Goal: Check status: Check status

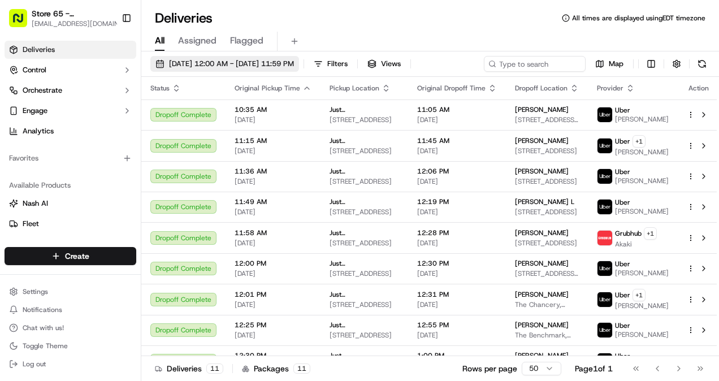
click at [278, 59] on span "09/15/2025 12:00 AM - 09/15/2025 11:59 PM" at bounding box center [231, 64] width 125 height 10
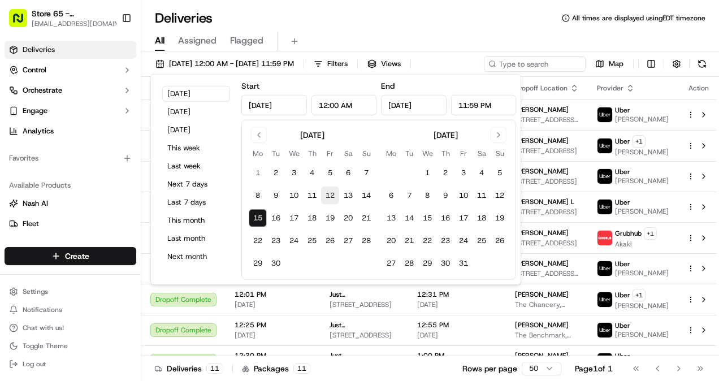
click at [331, 193] on button "12" at bounding box center [330, 196] width 18 height 18
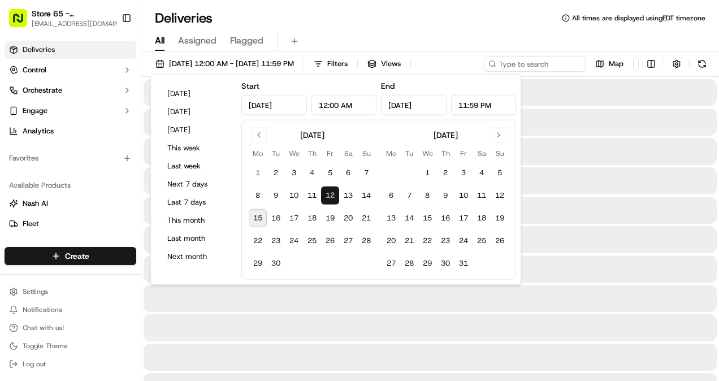
type input "Sep 12, 2025"
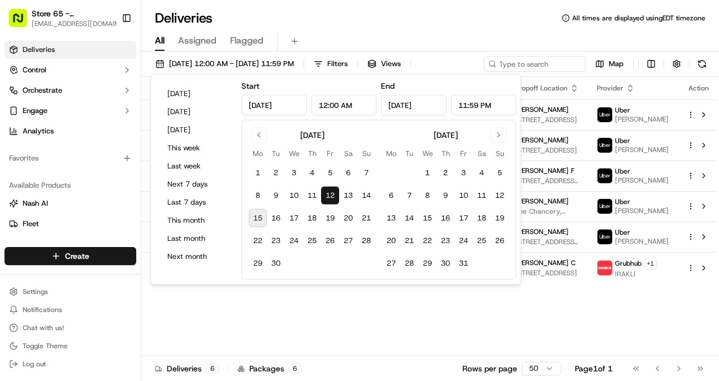
click at [384, 318] on div "Status Original Pickup Time Pickup Location Original Dropoff Time Dropoff Locat…" at bounding box center [430, 216] width 578 height 279
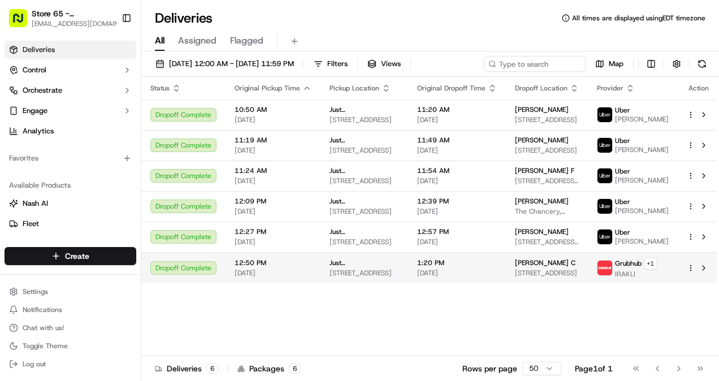
click at [476, 267] on span "1:20 PM" at bounding box center [457, 262] width 80 height 9
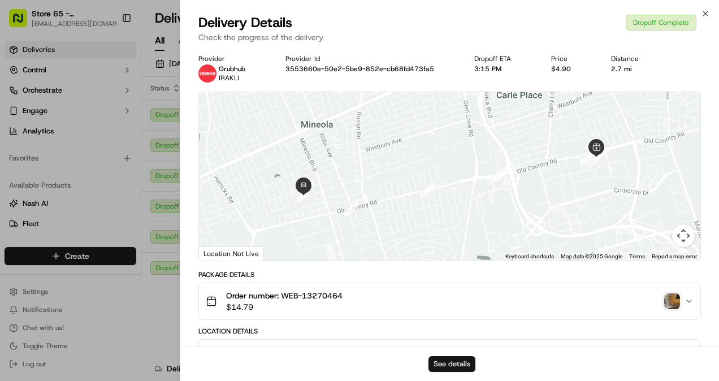
click at [460, 364] on button "See details" at bounding box center [452, 364] width 47 height 16
